Goal: Task Accomplishment & Management: Use online tool/utility

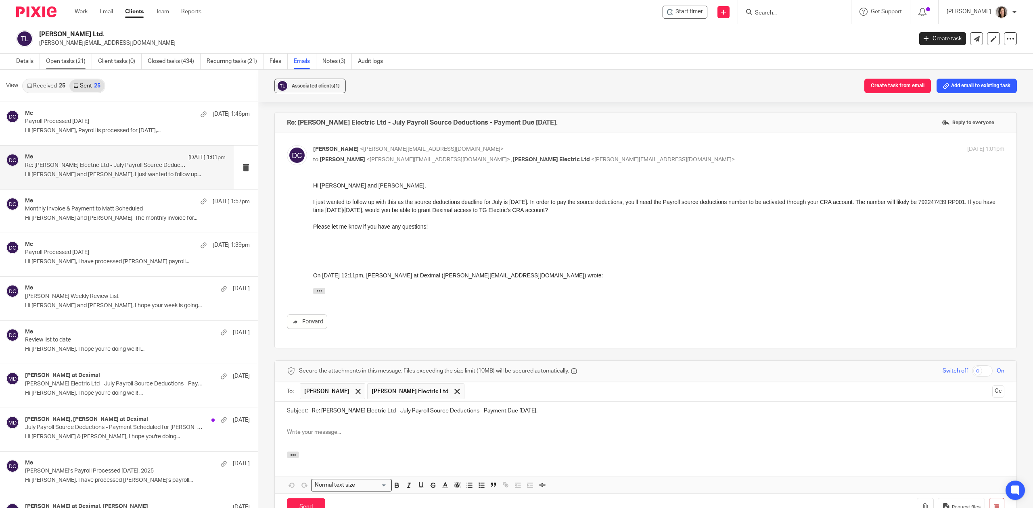
click at [78, 62] on link "Open tasks (21)" at bounding box center [69, 62] width 46 height 16
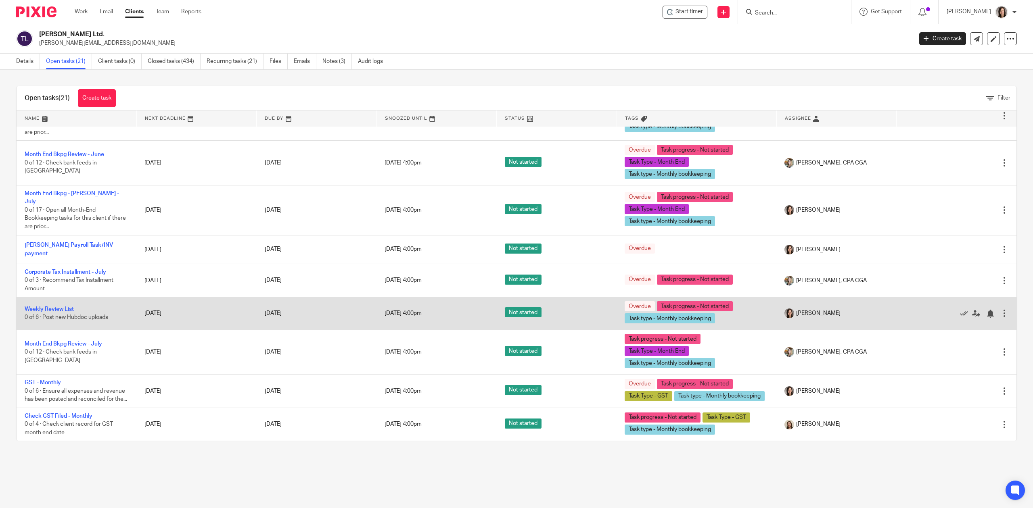
scroll to position [568, 0]
click at [67, 307] on link "Weekly Review List" at bounding box center [49, 310] width 49 height 6
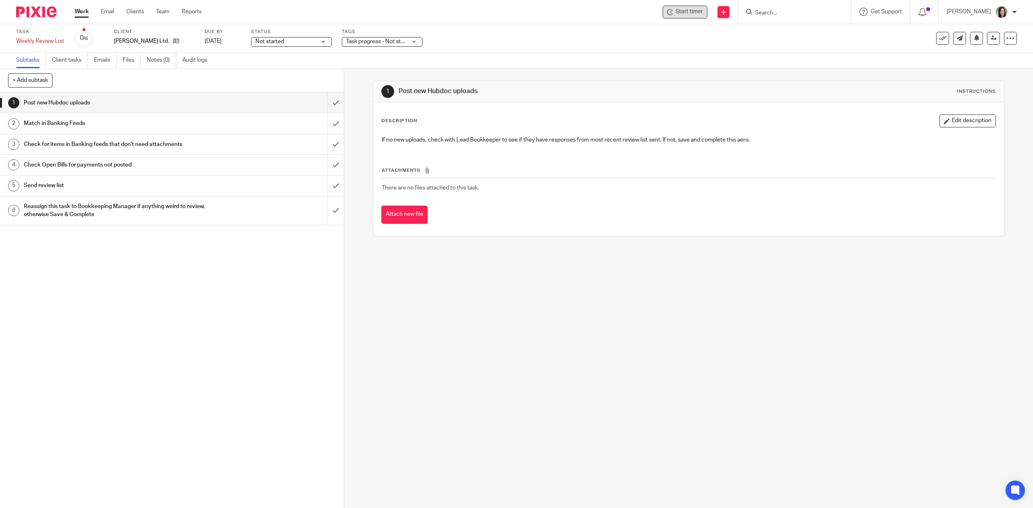
click at [700, 8] on span "Start timer" at bounding box center [688, 12] width 27 height 8
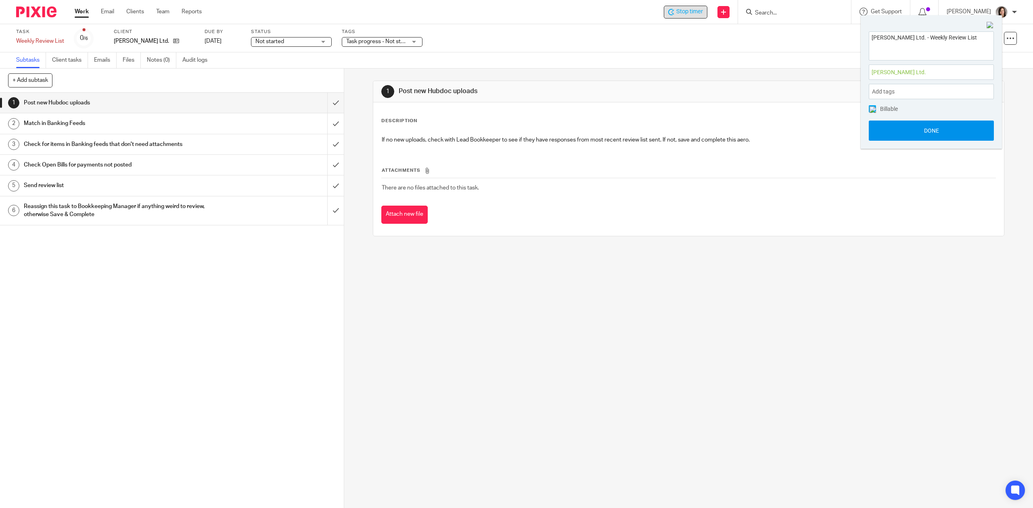
click at [942, 133] on button "Done" at bounding box center [931, 131] width 125 height 20
